Goal: Task Accomplishment & Management: Use online tool/utility

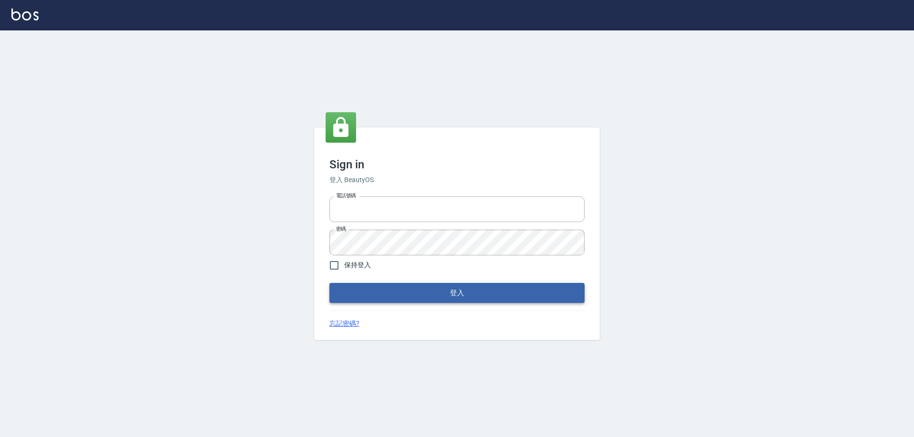
type input "27222158"
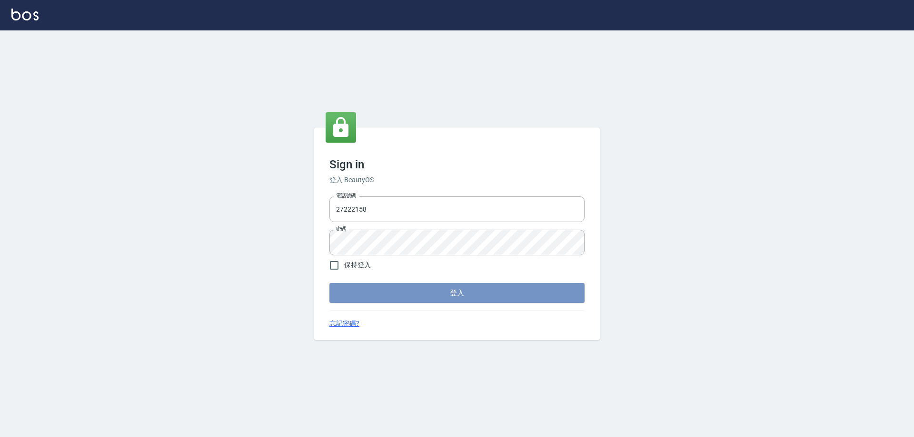
click at [348, 301] on button "登入" at bounding box center [456, 293] width 255 height 20
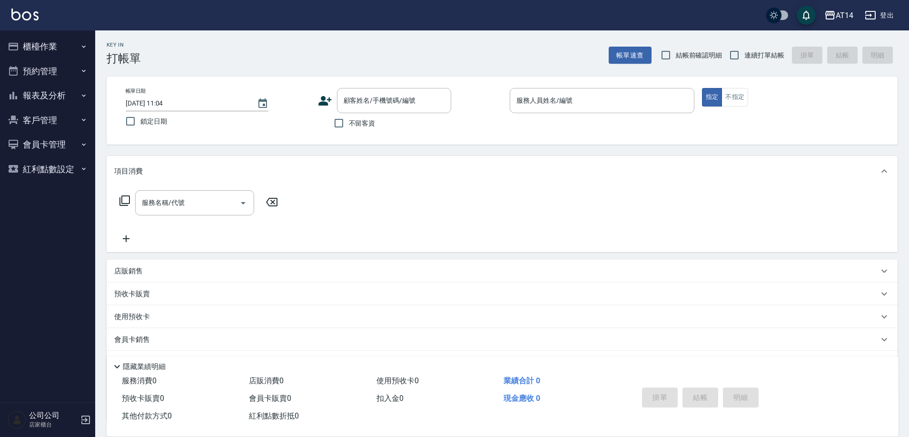
click at [79, 46] on button "櫃檯作業" at bounding box center [48, 46] width 88 height 25
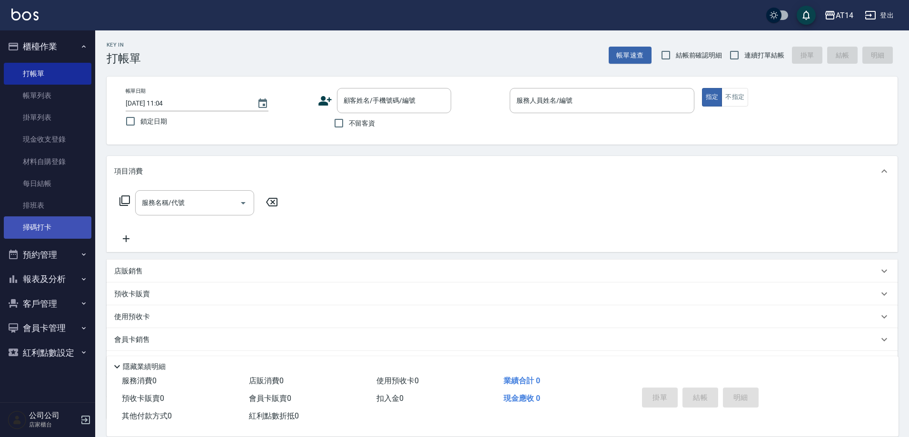
click at [54, 224] on link "掃碼打卡" at bounding box center [48, 228] width 88 height 22
